Goal: Contribute content

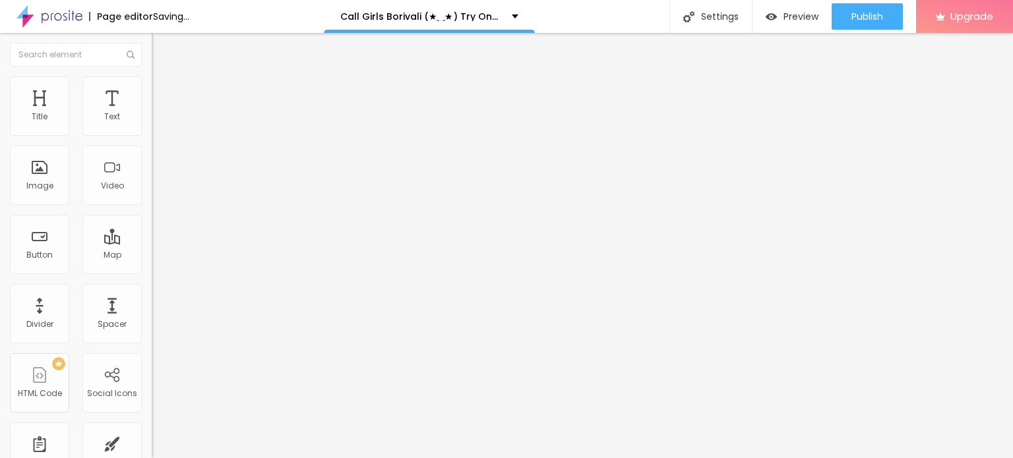
click at [152, 113] on span "Change image" at bounding box center [187, 107] width 71 height 11
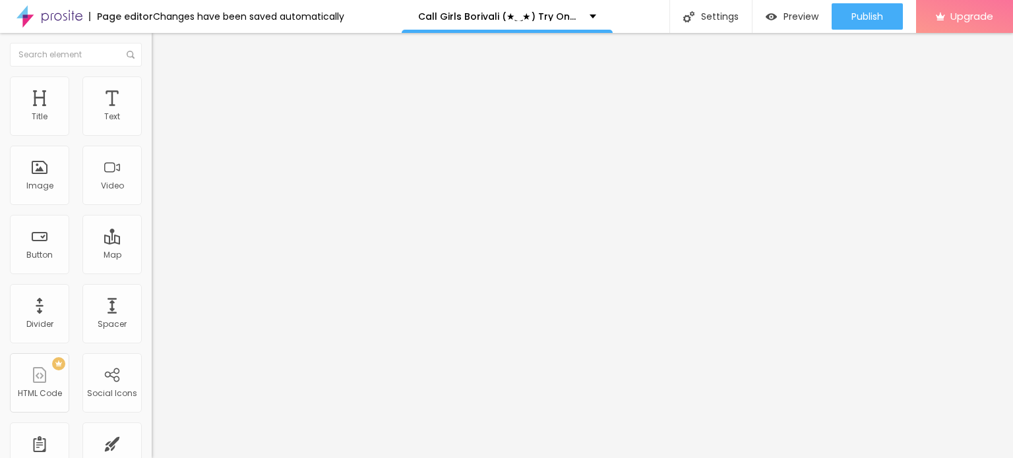
click at [152, 113] on span "Add image" at bounding box center [179, 107] width 54 height 11
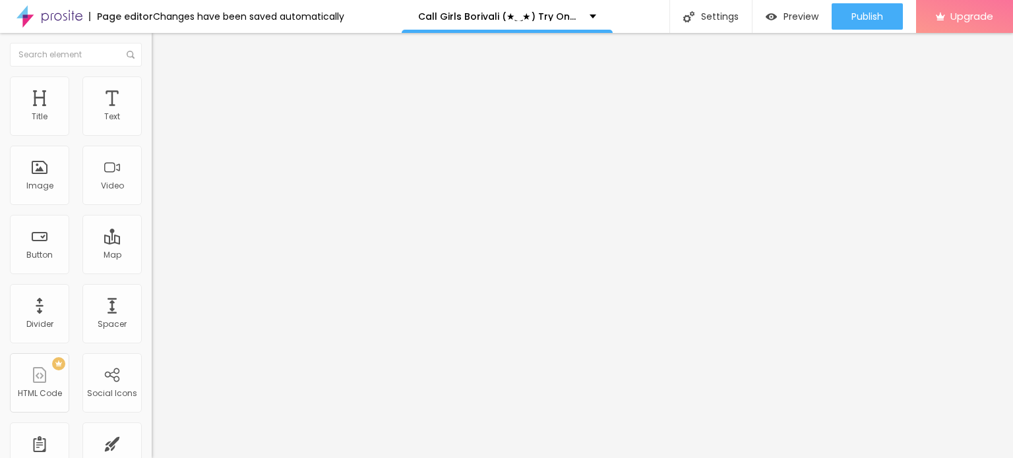
click at [152, 124] on input "Click me" at bounding box center [231, 117] width 158 height 13
paste input "Booking Number: ☎ 9967276815"
type input "Booking Number: ☎ 9967276815"
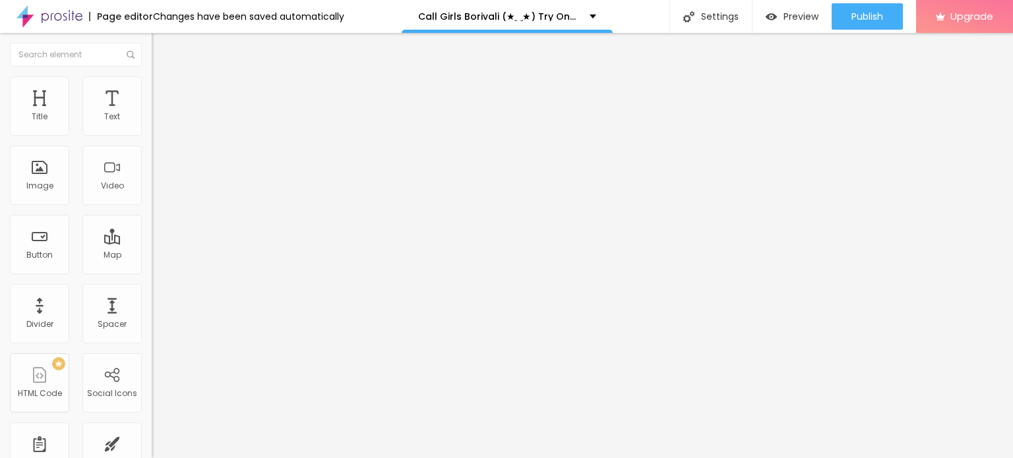
click at [152, 272] on input "https://" at bounding box center [231, 264] width 158 height 13
paste input "[DOMAIN_NAME][URL]"
type input "[URL][DOMAIN_NAME]"
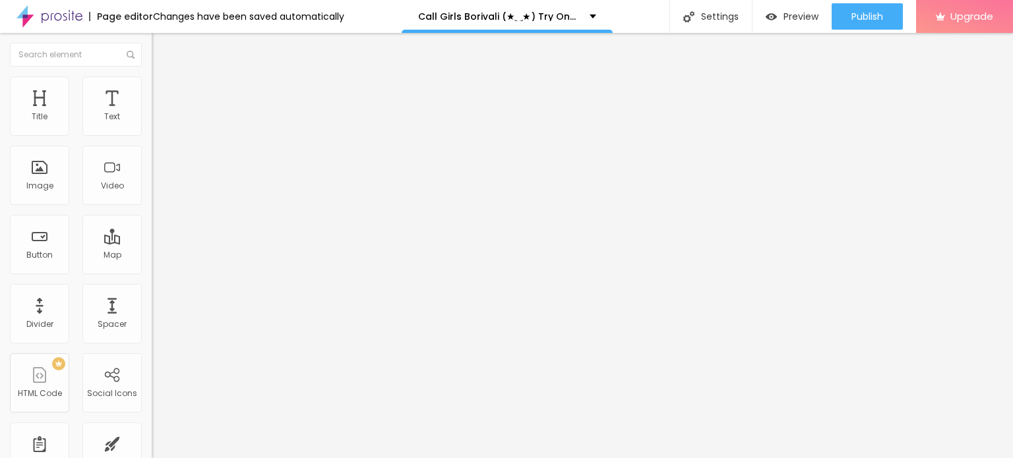
scroll to position [0, 0]
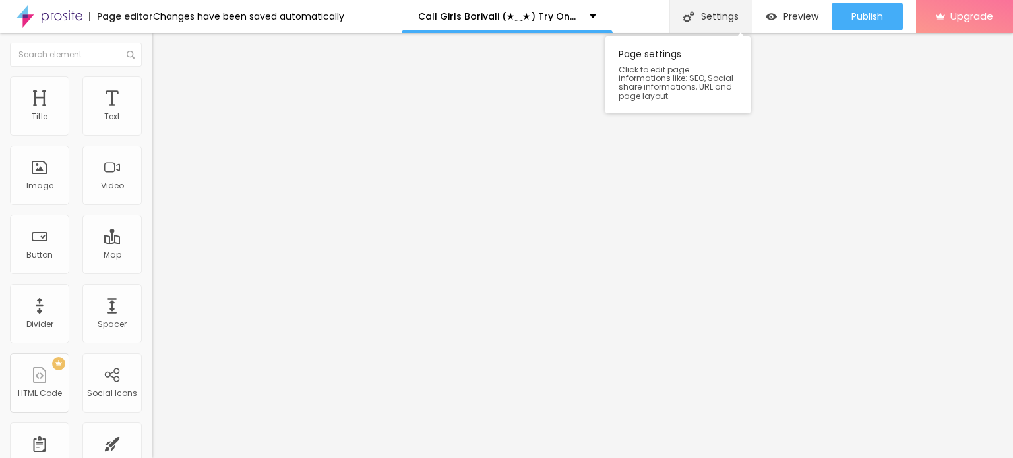
click at [689, 18] on img at bounding box center [688, 16] width 11 height 11
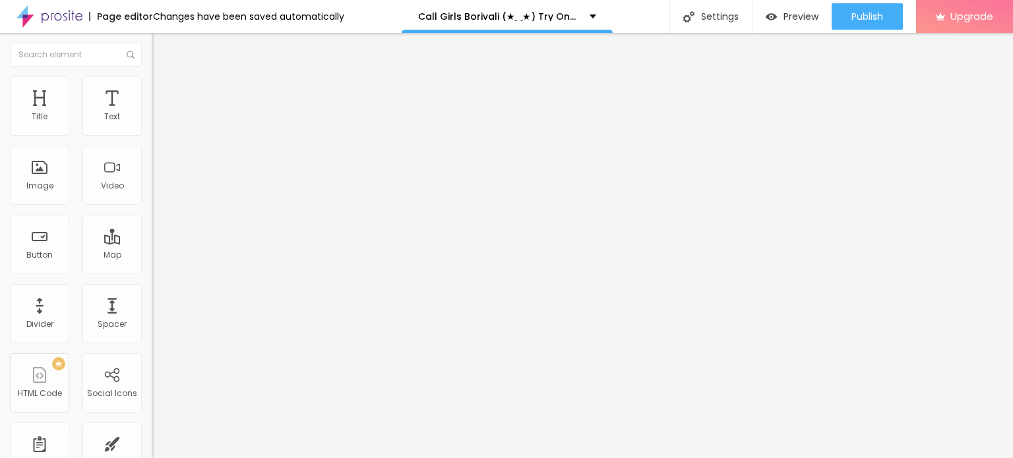
paste input "Call Girls Borivali (★‿★) Try One Of The our Best Russian Mumbai Escorts"
type input "Call Girls Borivali (★‿★) Try One Of The our Best Russian Mumbai Escorts"
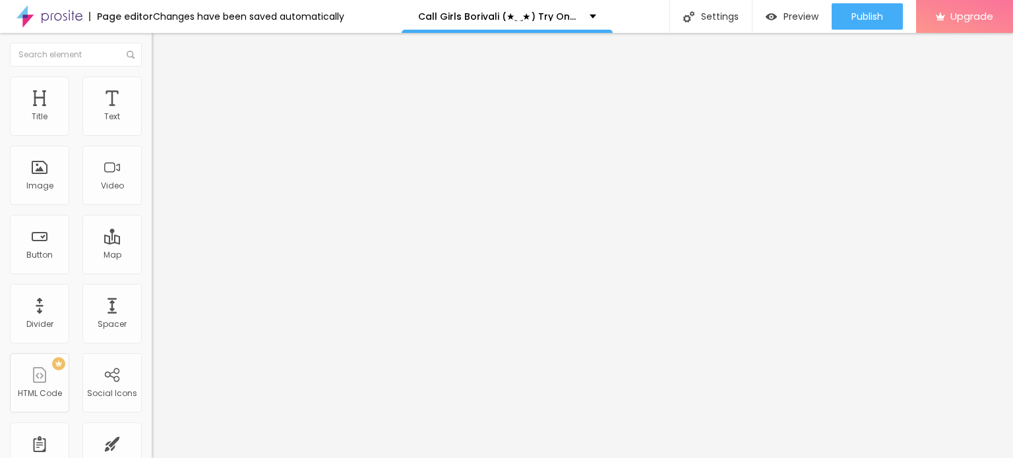
paste textarea "Call Girls Borivali (★‿★) Try One Of The our Best Russian Mumbai Escorts"
type textarea "Call Girls Borivali (★‿★) Try One Of The our Best Russian Mumbai Escorts"
paste input "text"
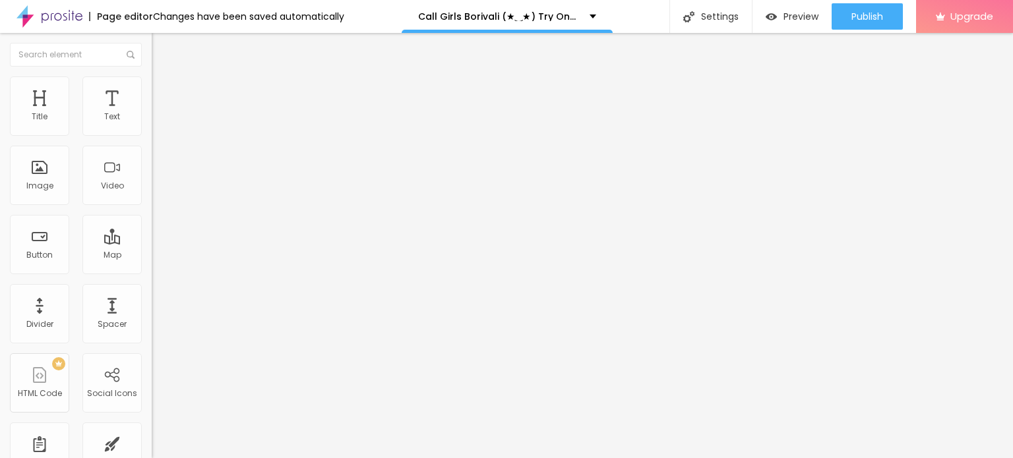
type input "Call Girls Borivali Try One Of The our Best Russian Mumbai Escorts"
paste textarea "Try One Of The our Best Russian Mumbai Escorts"
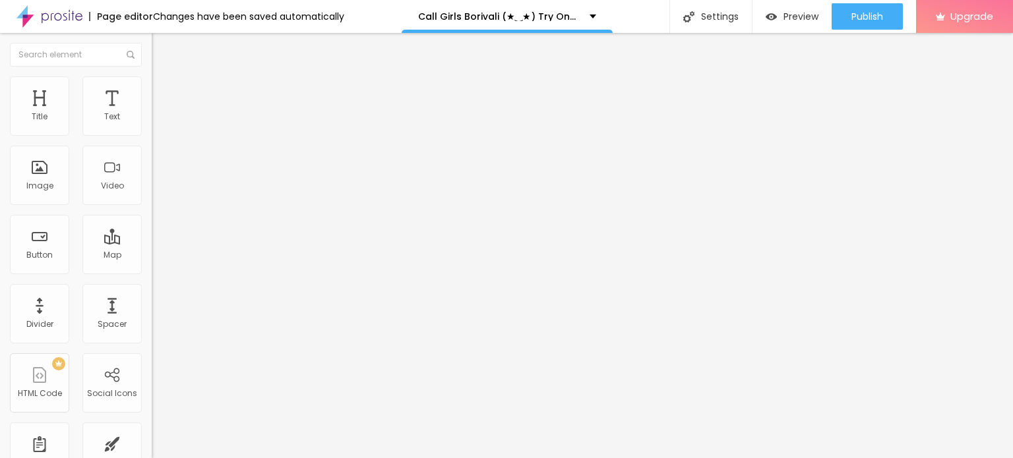
paste textarea "You Can Also Contact For Nepali Call Girls in [GEOGRAPHIC_DATA], for Service Ho…"
type textarea "Call Girls Borivali Try One Of The our Best Russian Mumbai EscortsYou Can Also …"
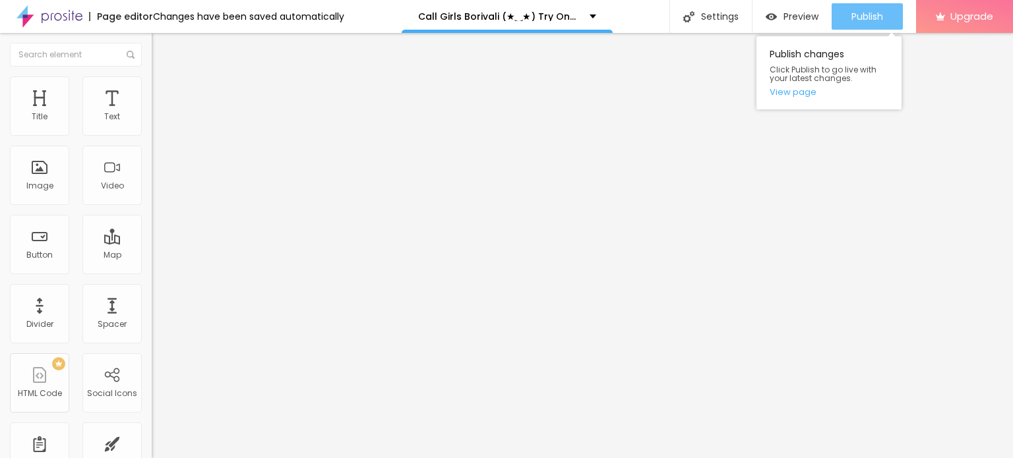
click at [874, 7] on div "Publish" at bounding box center [867, 16] width 32 height 26
click at [795, 96] on link "View page" at bounding box center [828, 92] width 119 height 9
